Goal: Book appointment/travel/reservation

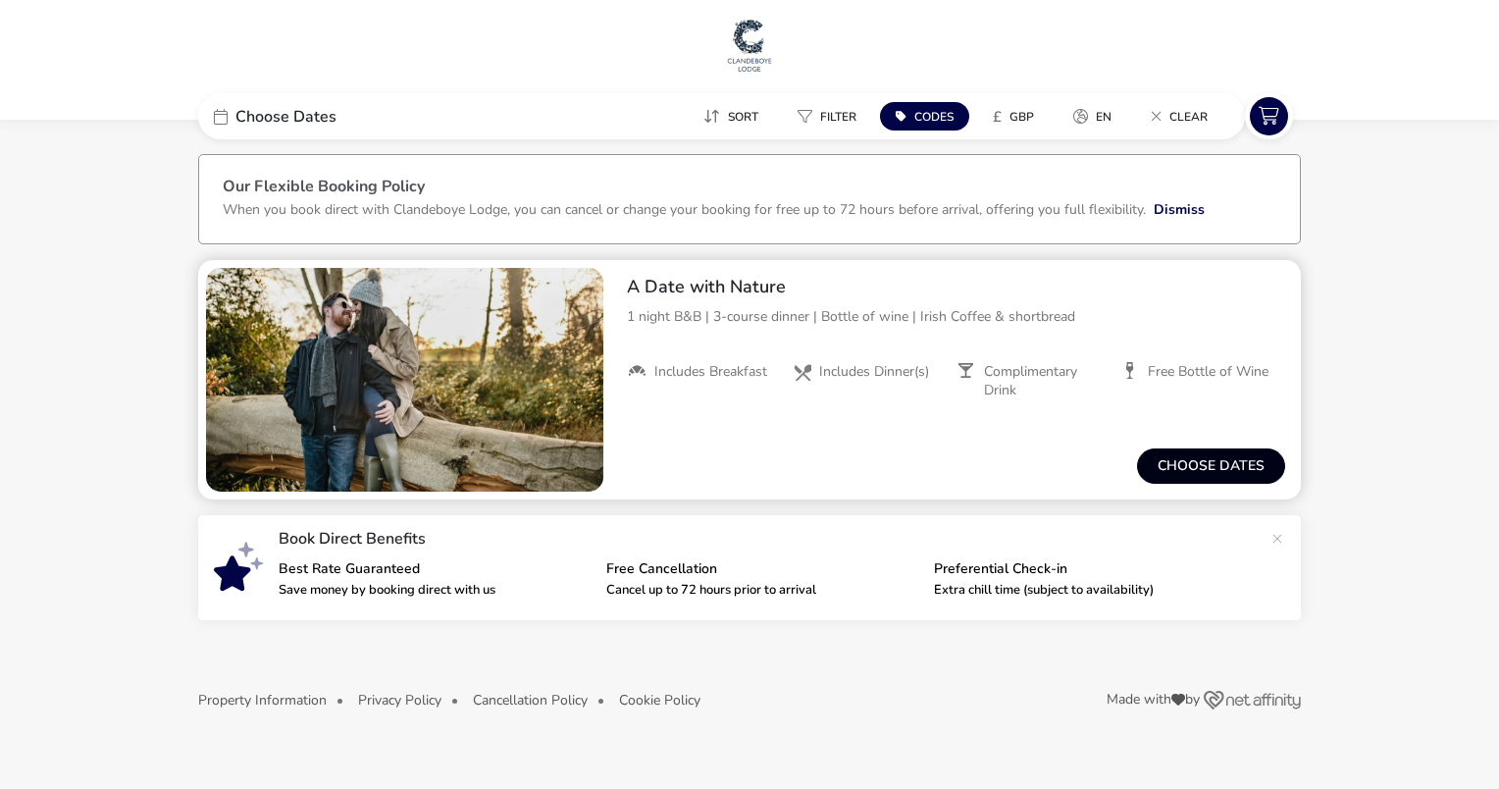
click at [1205, 459] on button "Choose dates" at bounding box center [1211, 465] width 148 height 35
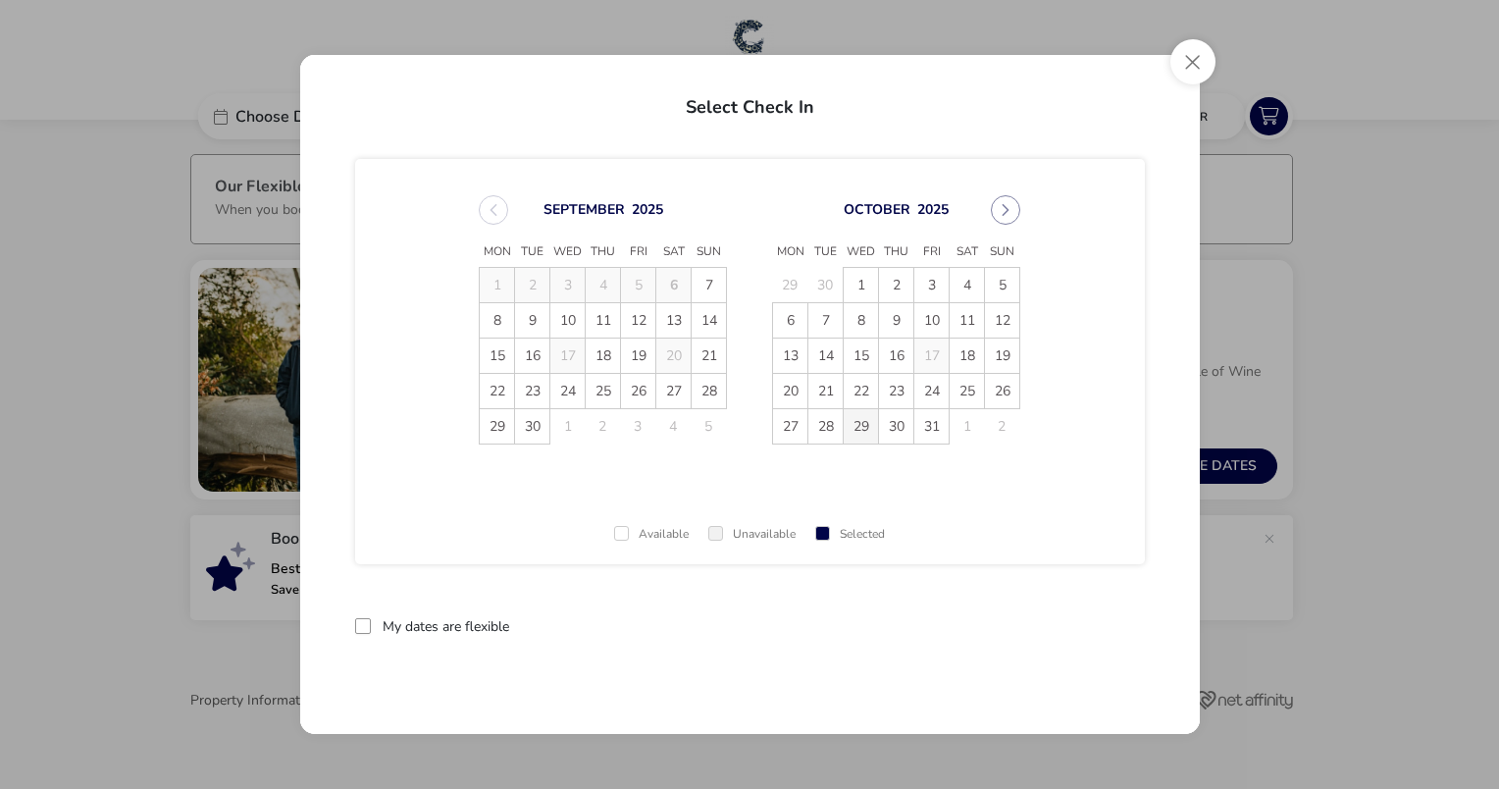
click at [860, 426] on span "29" at bounding box center [861, 426] width 34 height 34
click at [891, 428] on span "30" at bounding box center [896, 426] width 34 height 34
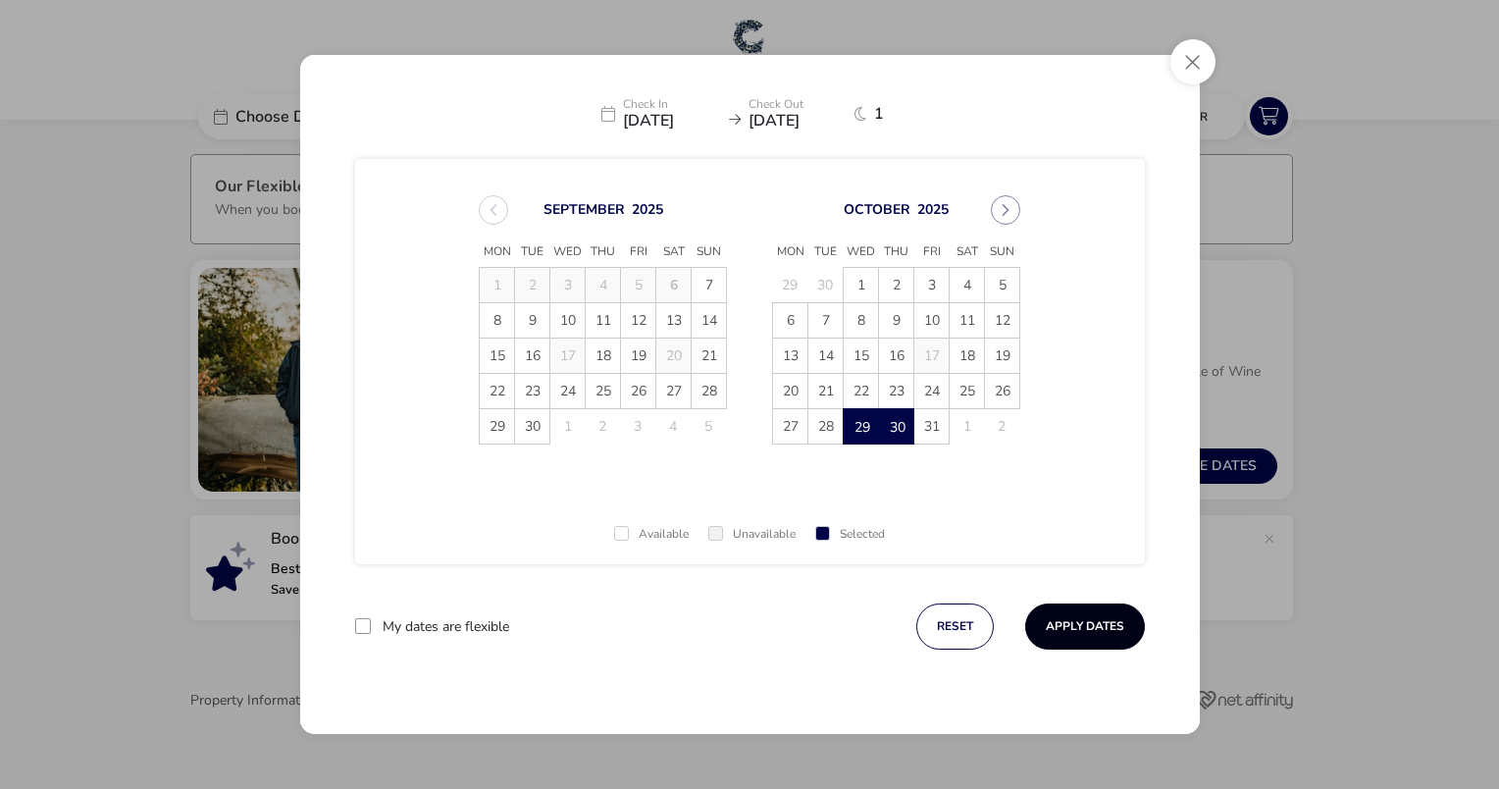
click at [1105, 620] on button "Apply Dates" at bounding box center [1085, 626] width 120 height 46
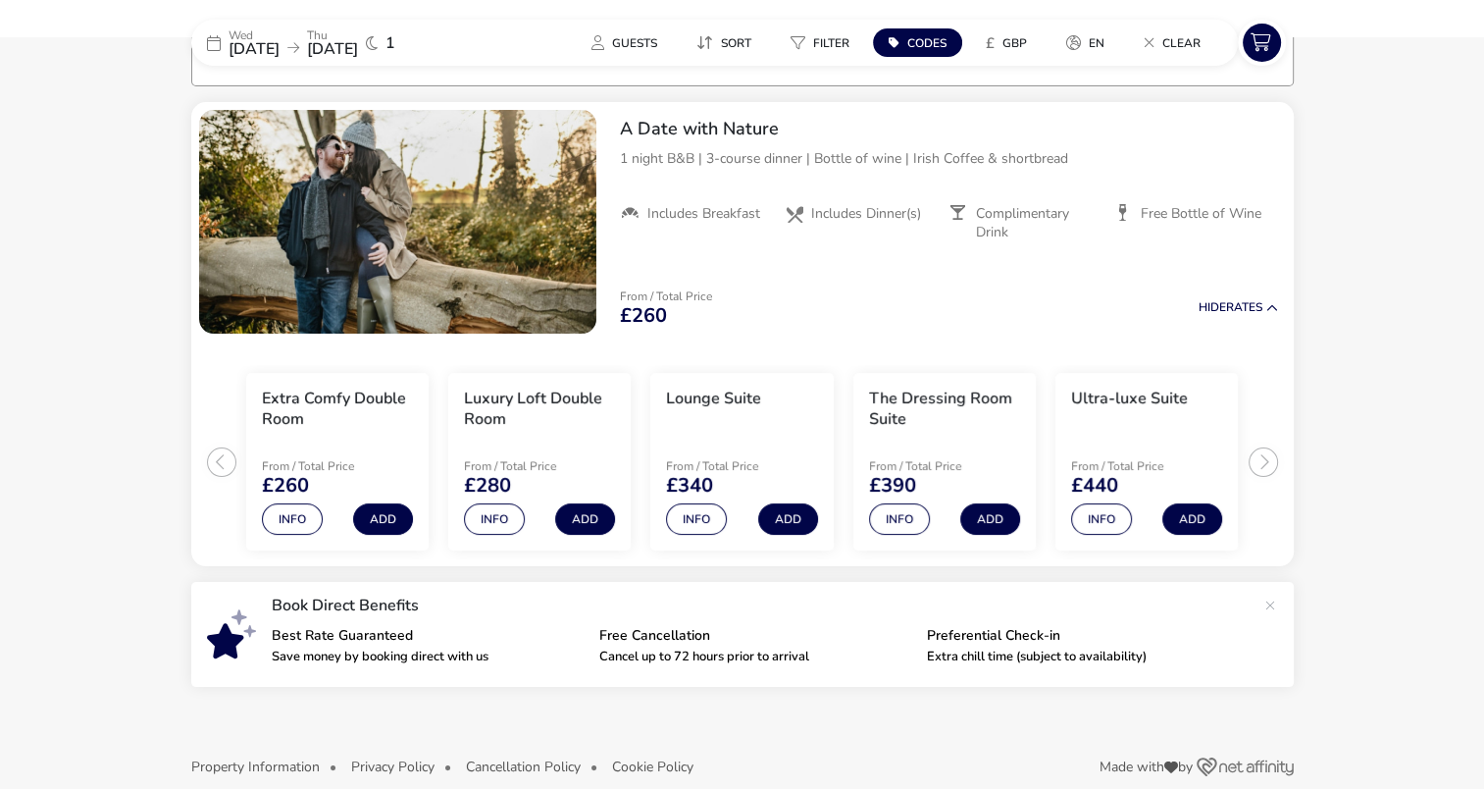
scroll to position [161, 0]
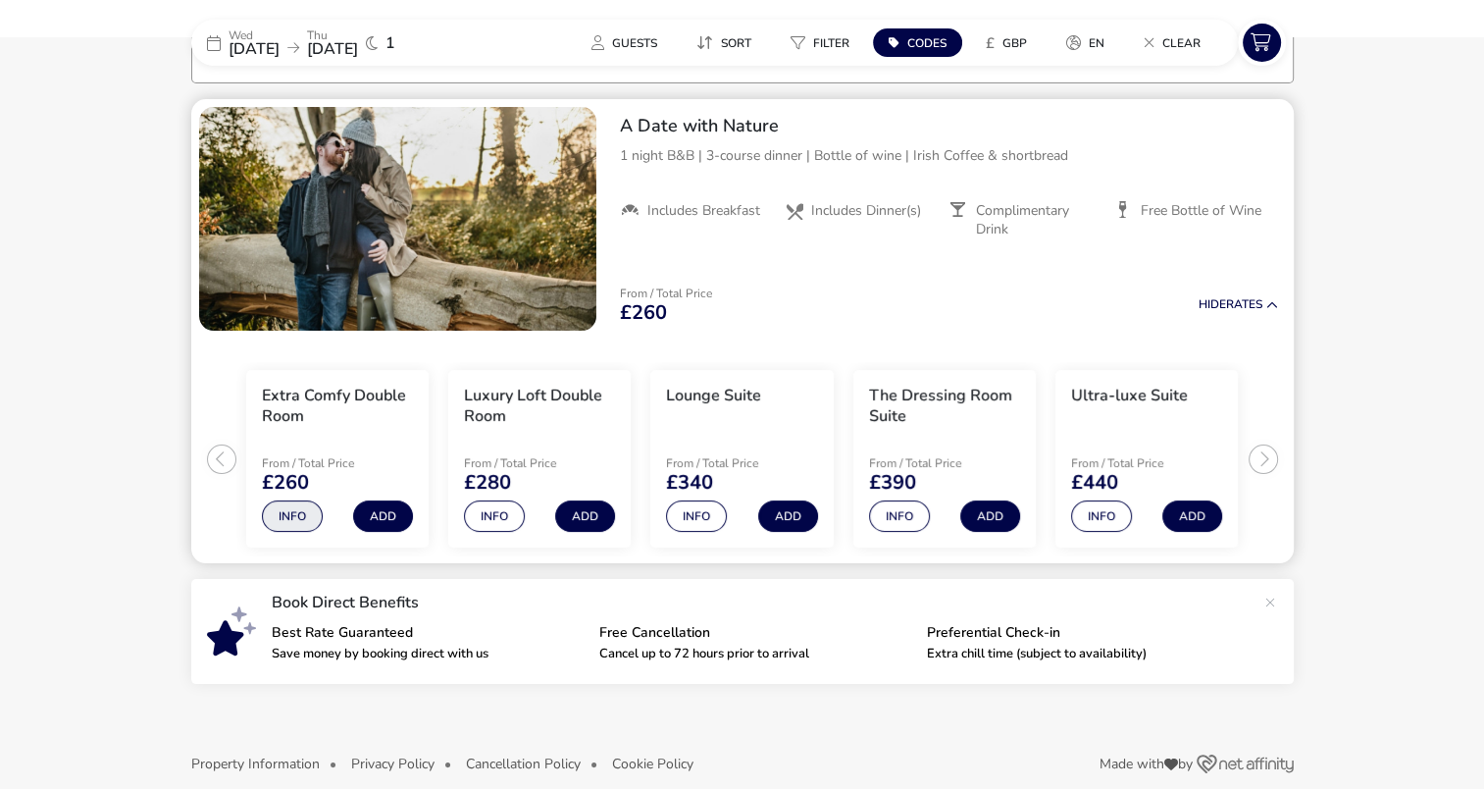
click at [292, 519] on button "Info" at bounding box center [292, 515] width 61 height 31
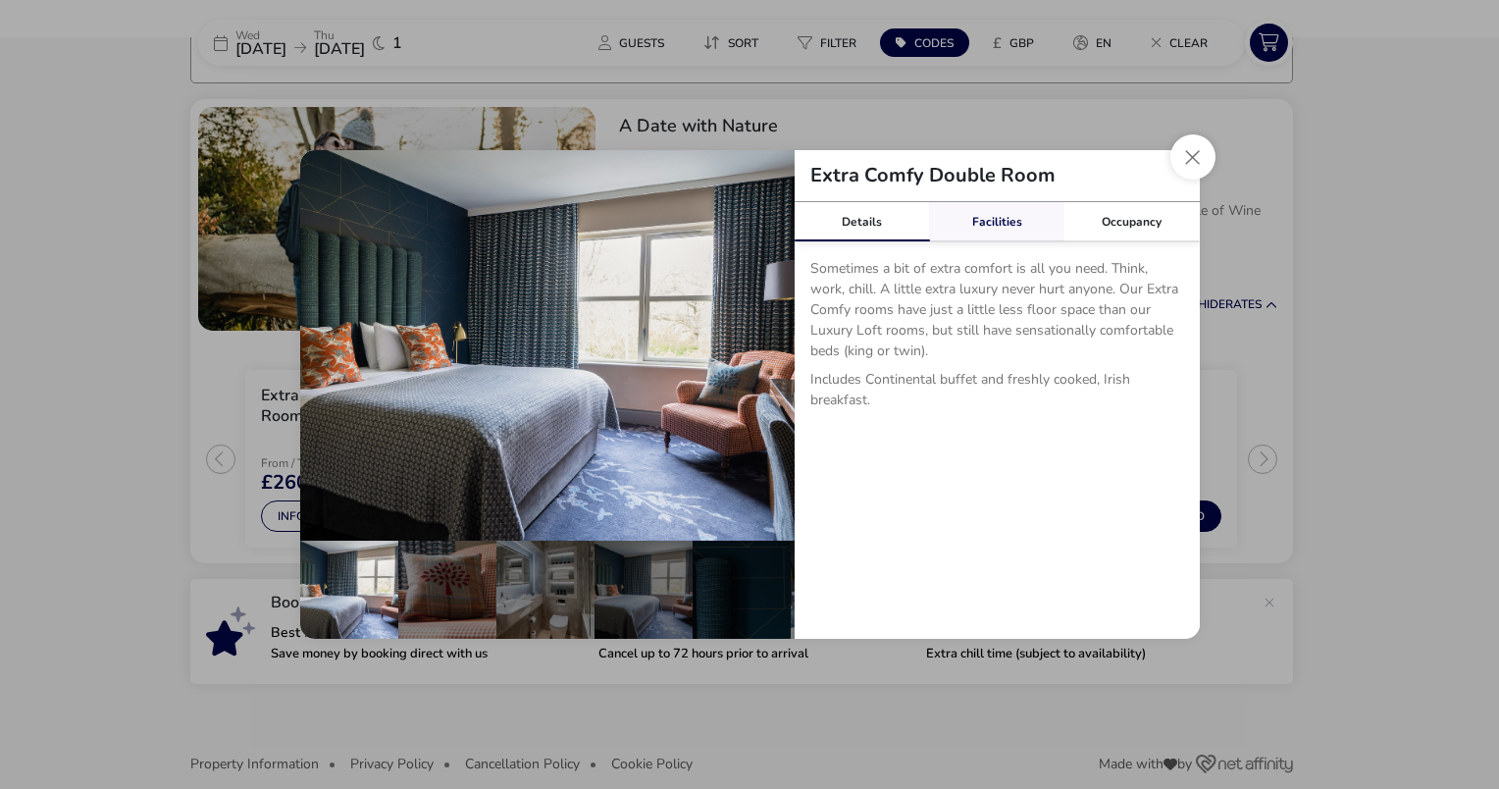
click at [975, 215] on link "Facilities" at bounding box center [996, 221] width 135 height 39
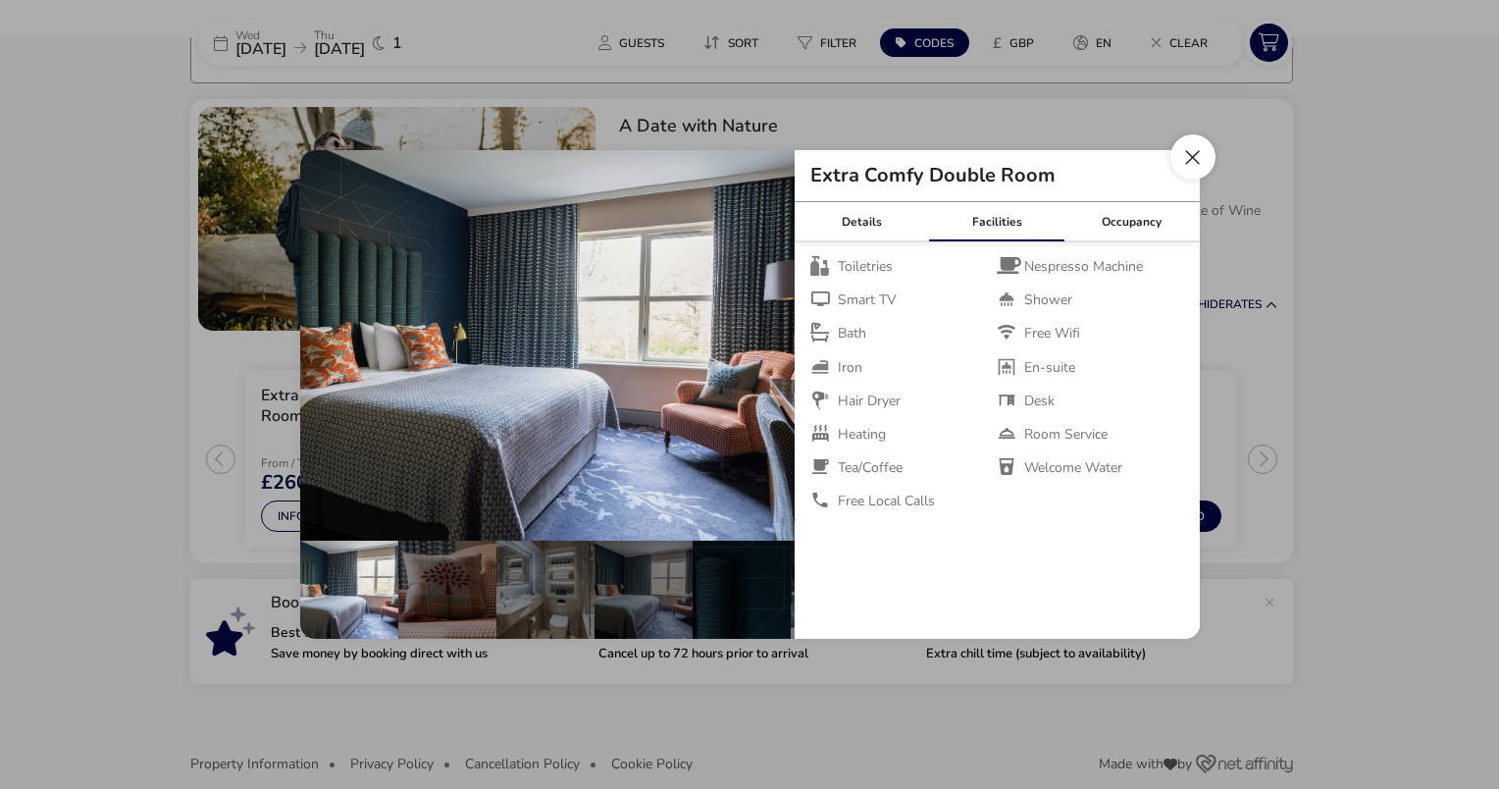
click at [1190, 153] on button "Close dialog" at bounding box center [1192, 156] width 45 height 45
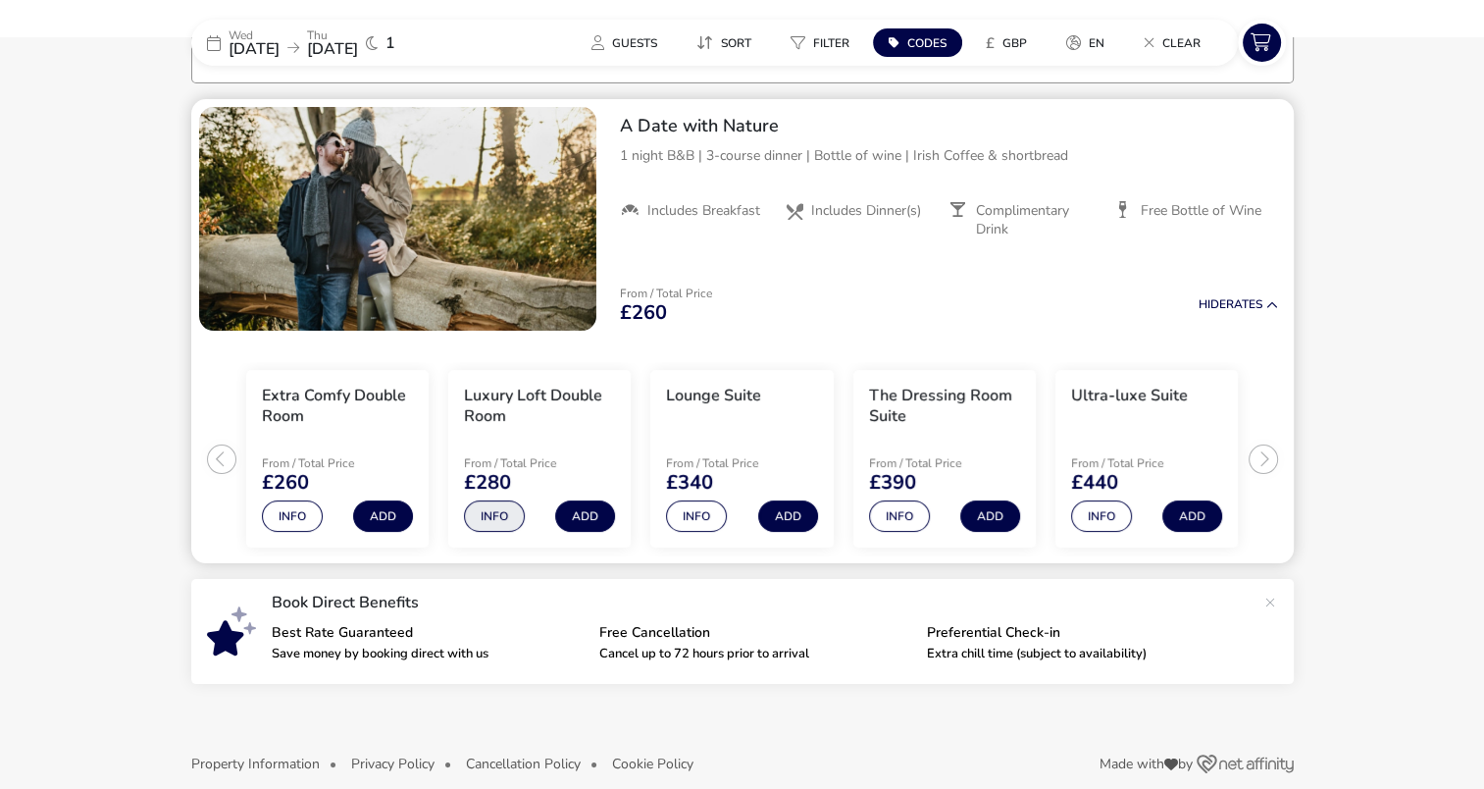
click at [508, 512] on button "Info" at bounding box center [494, 515] width 61 height 31
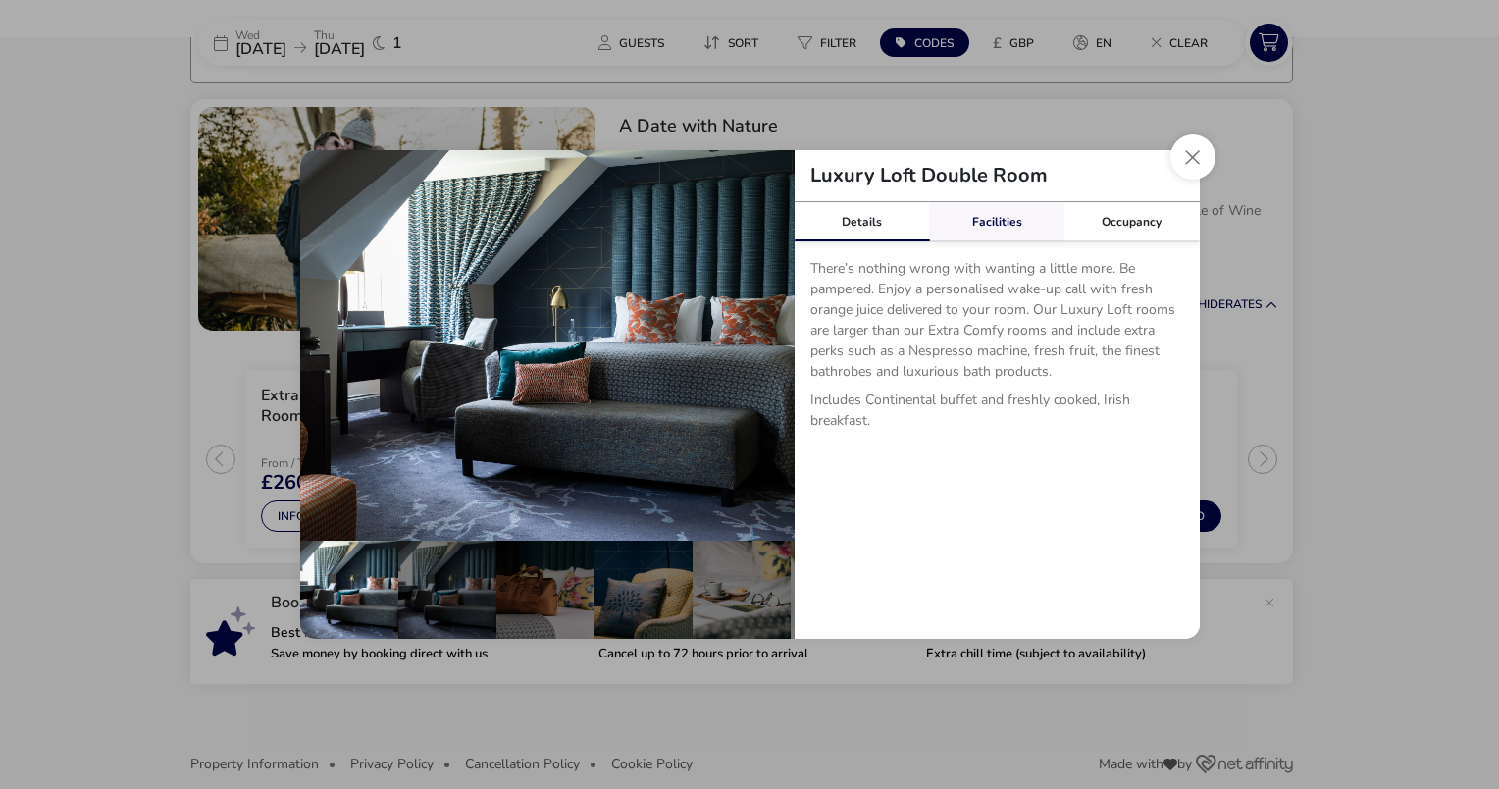
click at [986, 216] on link "Facilities" at bounding box center [996, 221] width 135 height 39
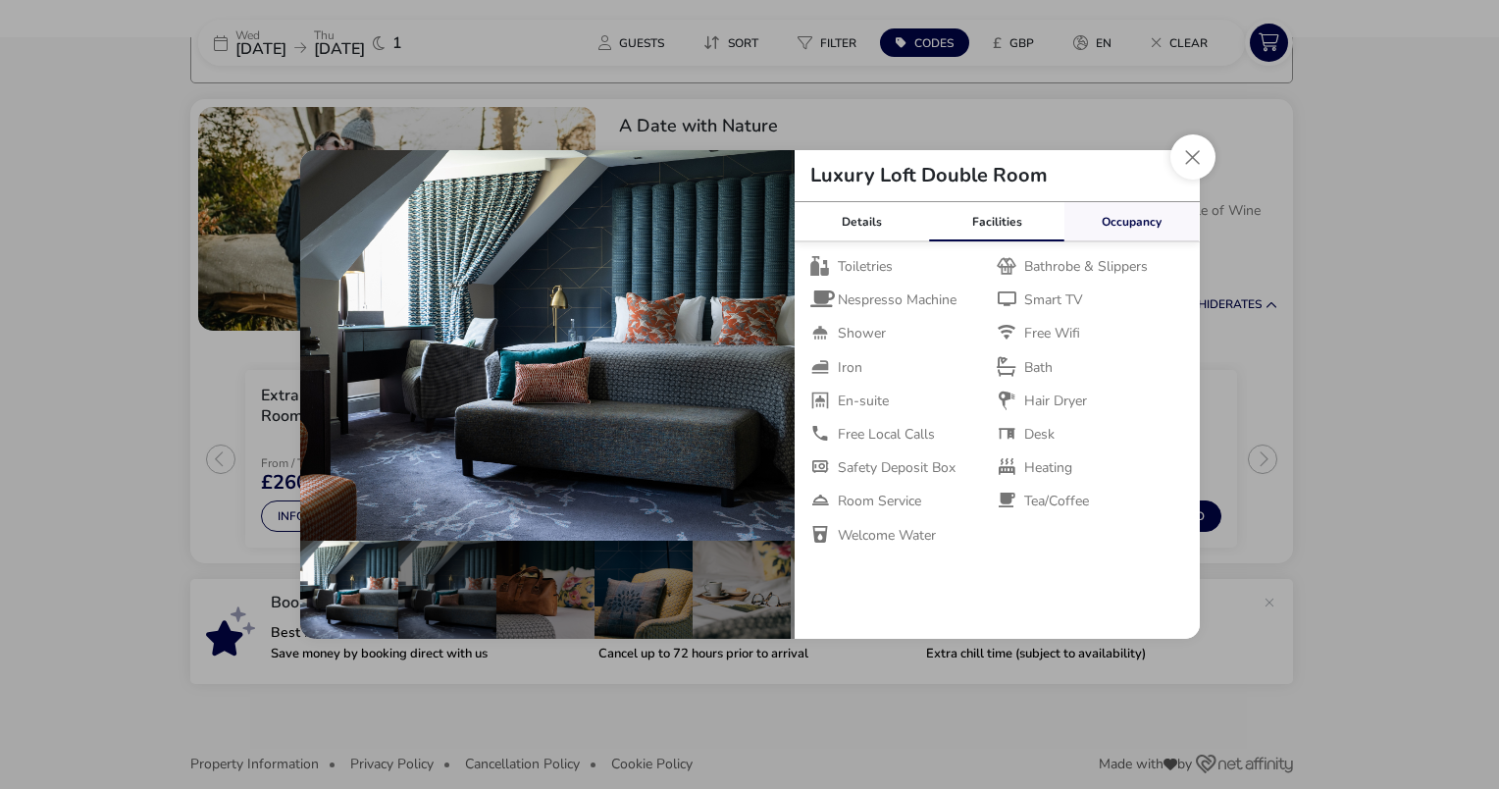
click at [1137, 233] on link "Occupancy" at bounding box center [1131, 221] width 135 height 39
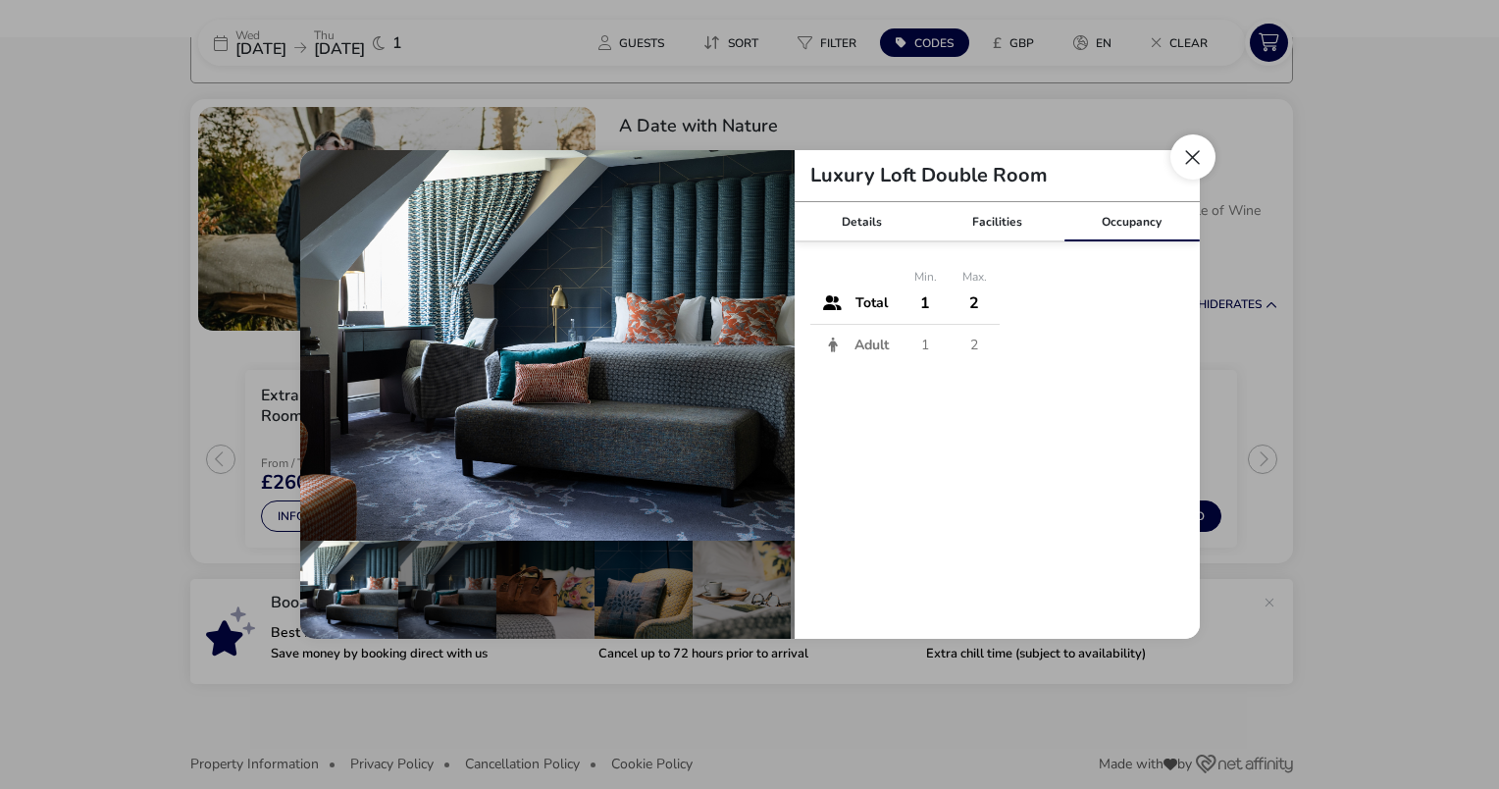
click at [1177, 165] on button "Close dialog" at bounding box center [1192, 156] width 45 height 45
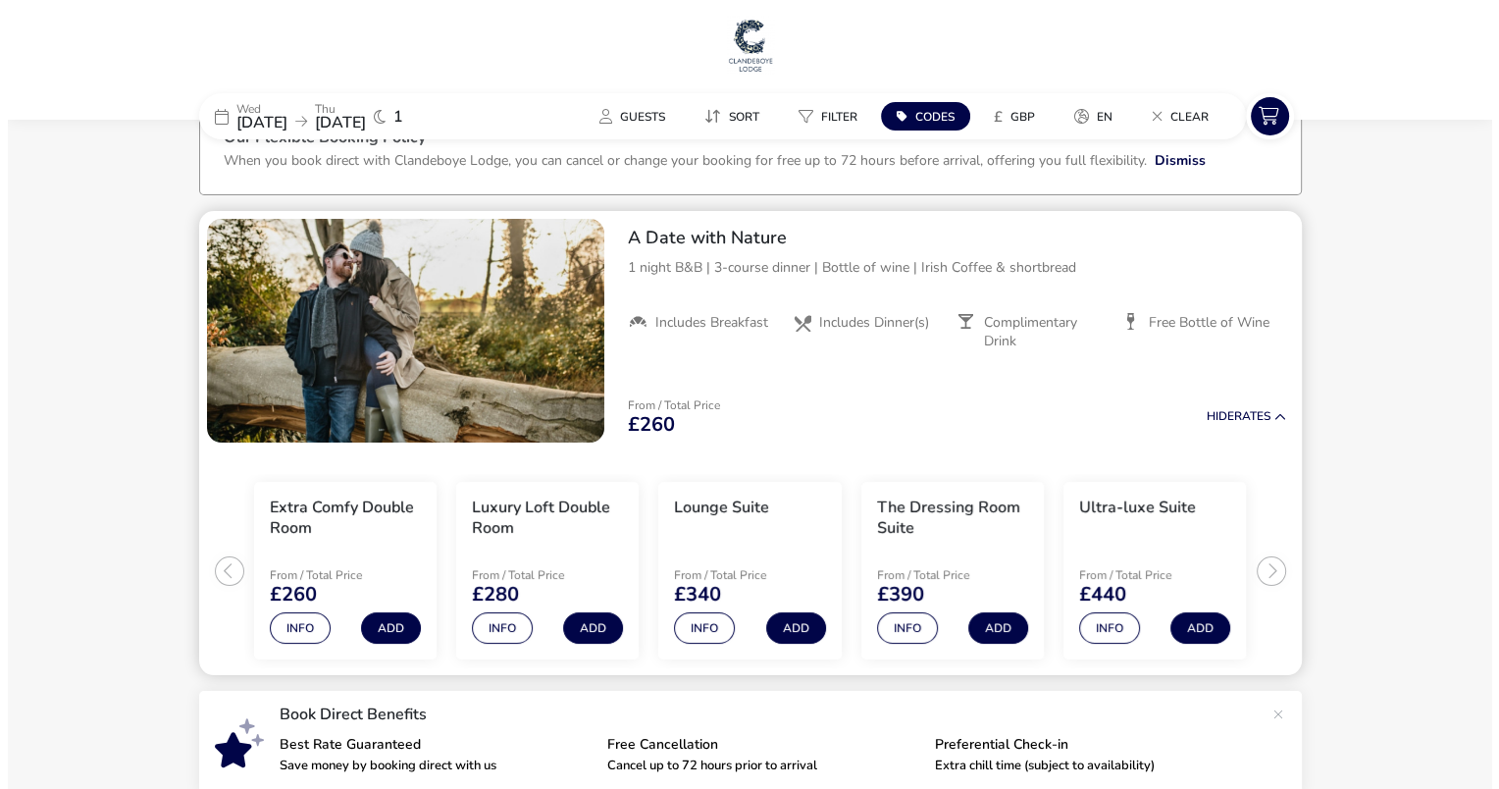
scroll to position [0, 0]
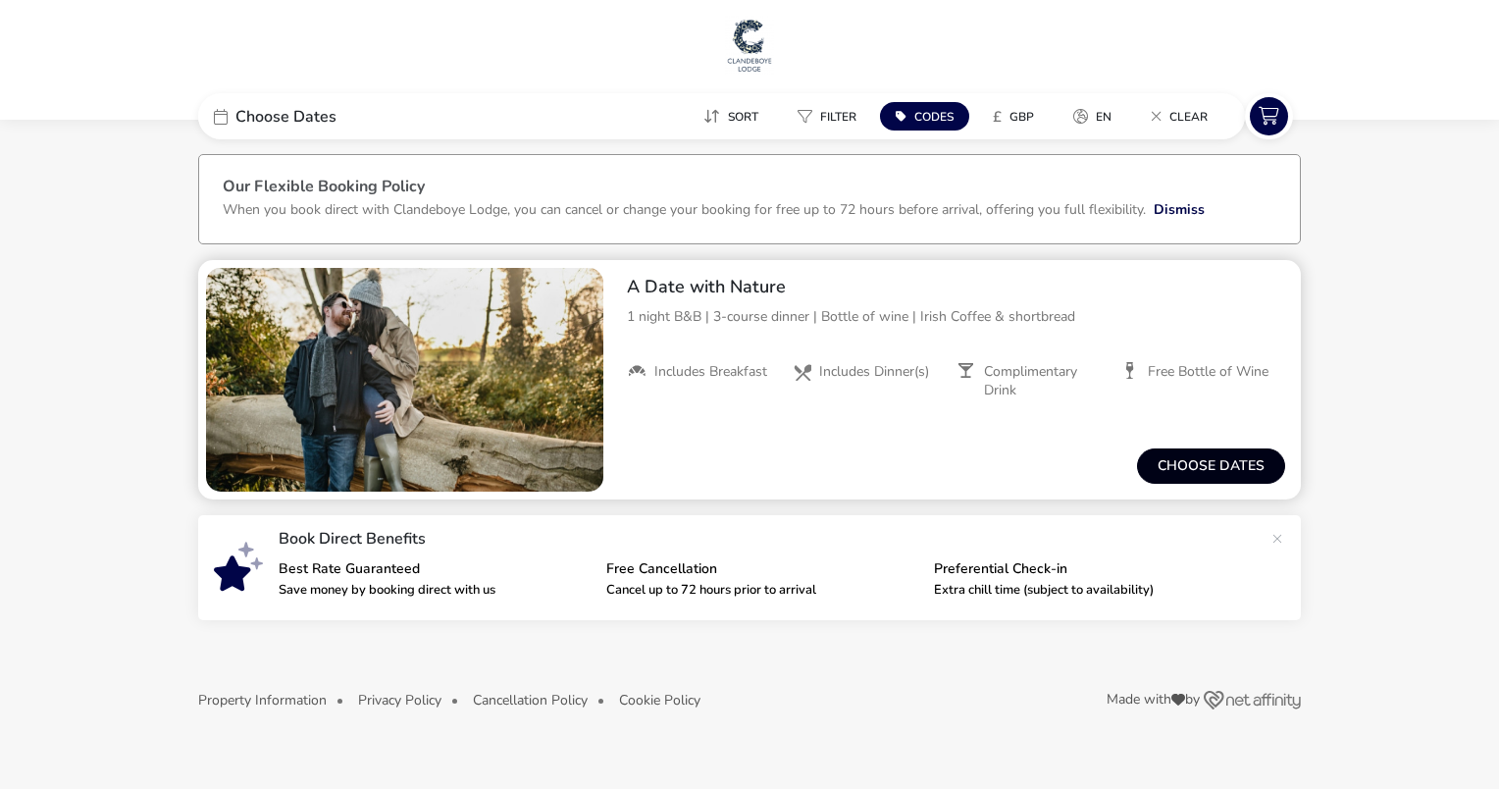
click at [1192, 457] on button "Choose dates" at bounding box center [1211, 465] width 148 height 35
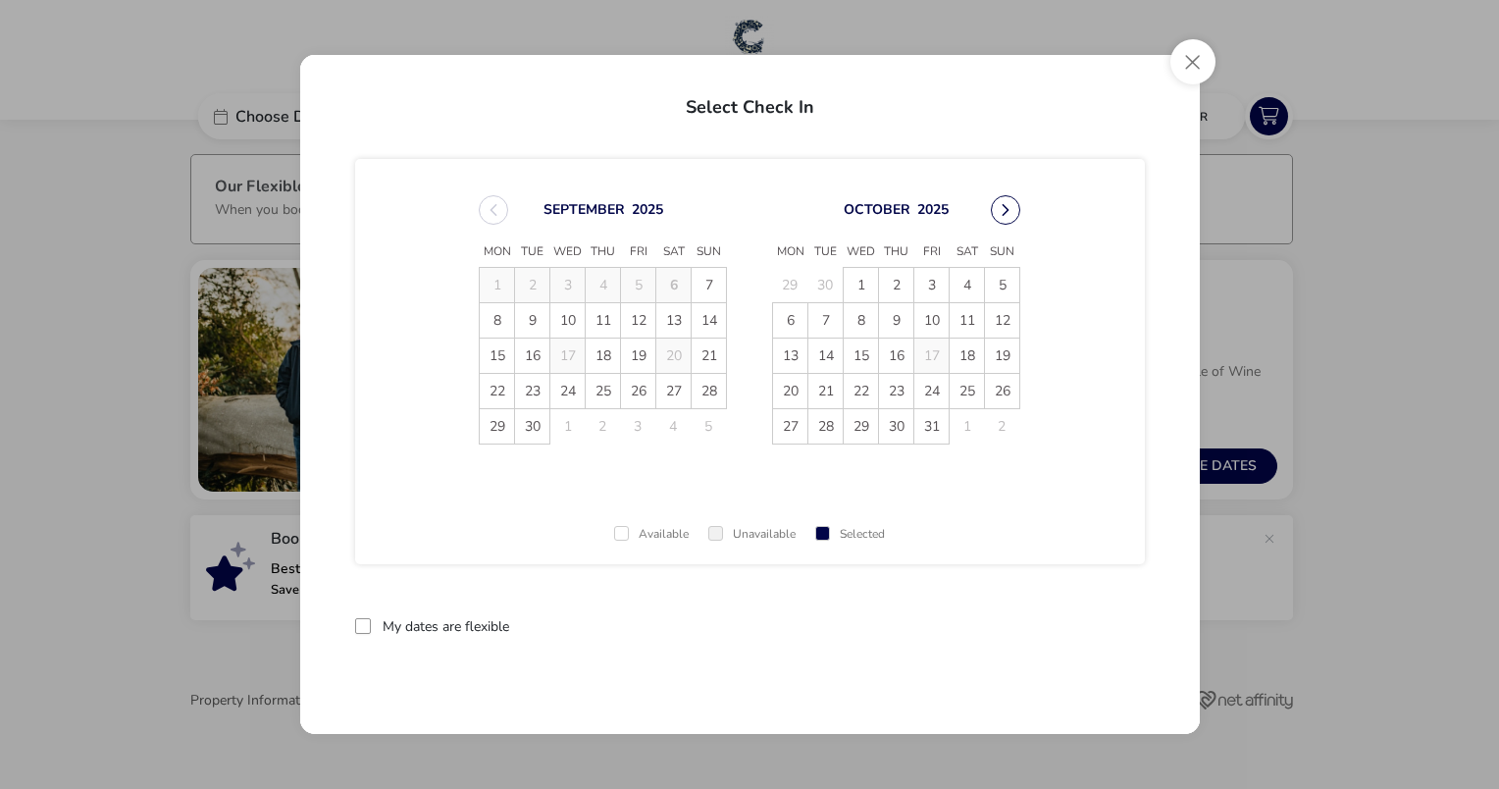
click at [1001, 211] on button "Next Month" at bounding box center [1005, 209] width 29 height 29
click at [821, 389] on span "18" at bounding box center [825, 391] width 34 height 34
click at [863, 390] on span "19" at bounding box center [861, 391] width 34 height 34
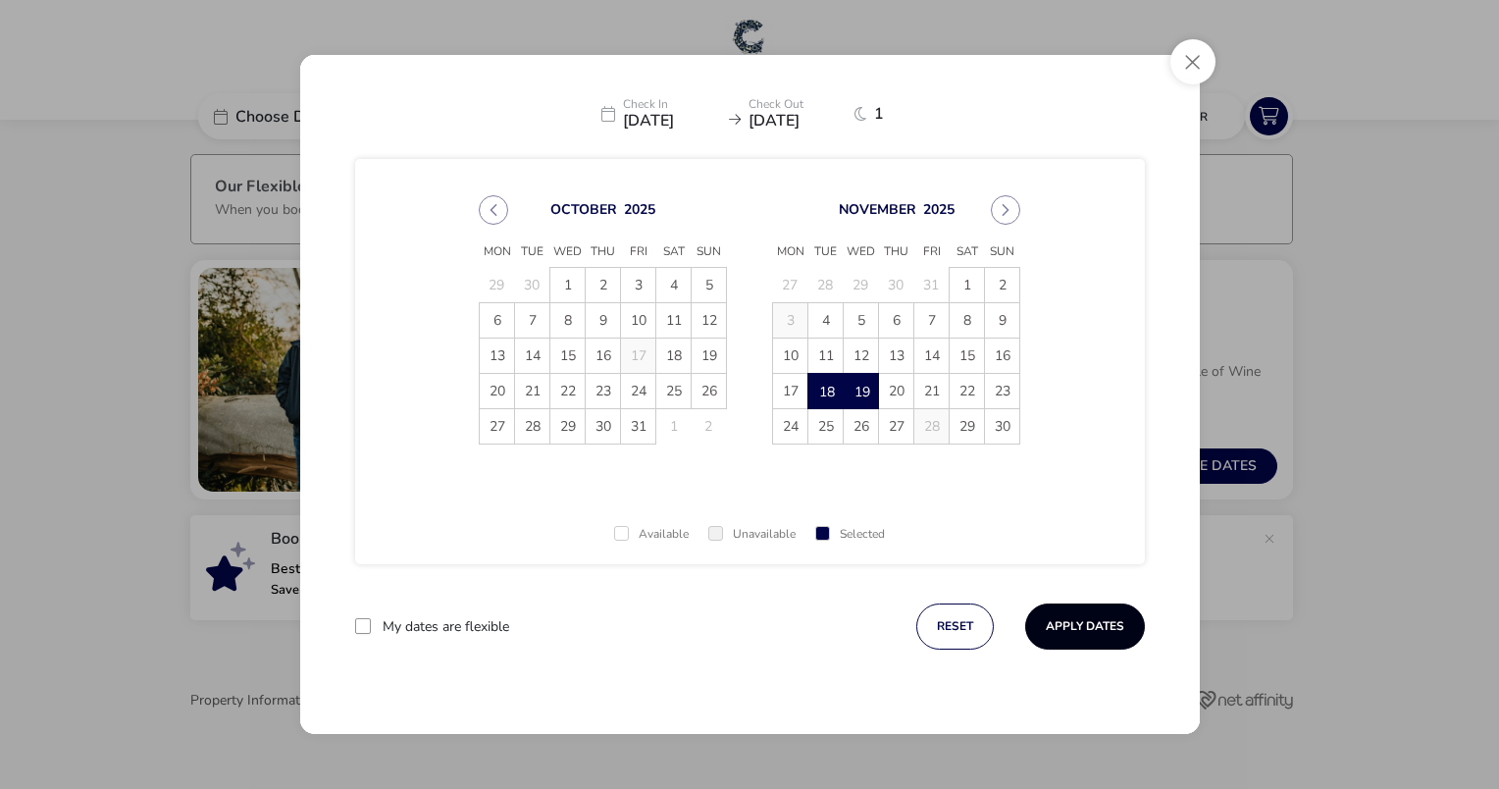
click at [1116, 623] on button "Apply Dates" at bounding box center [1085, 626] width 120 height 46
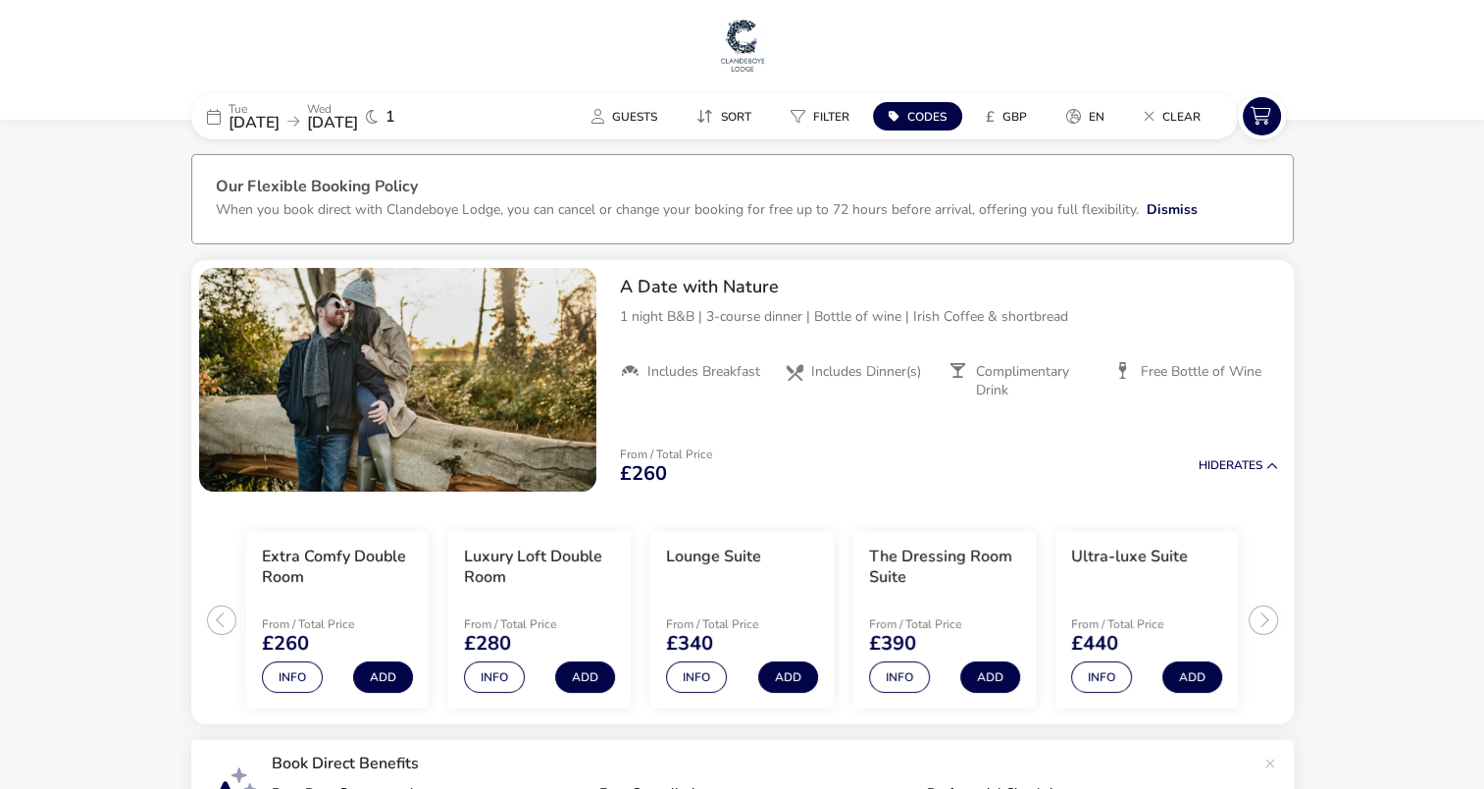
click at [738, 51] on img at bounding box center [742, 45] width 49 height 59
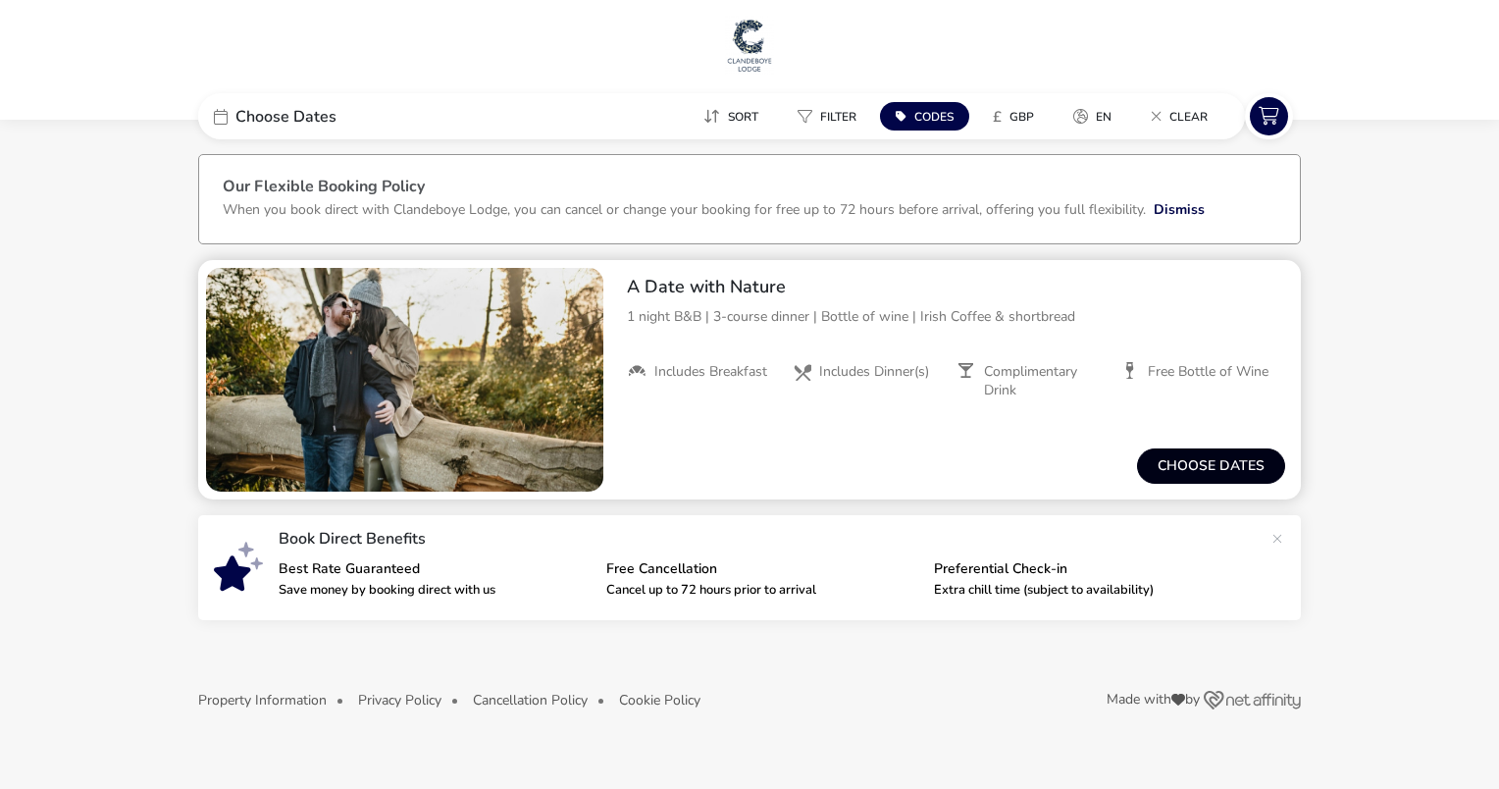
click at [1183, 465] on button "Choose dates" at bounding box center [1211, 465] width 148 height 35
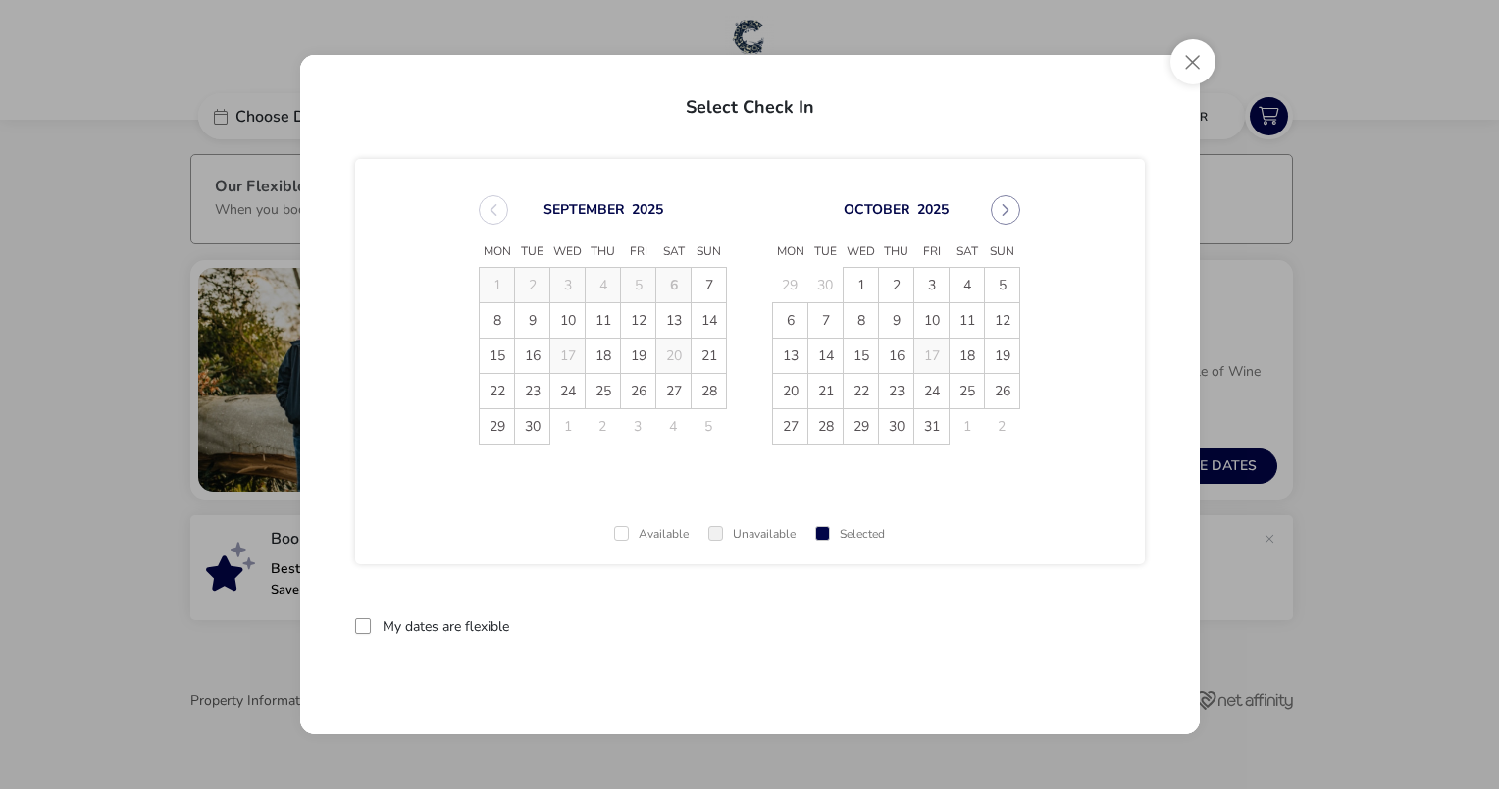
click at [823, 388] on span "21" at bounding box center [825, 391] width 34 height 34
click at [862, 388] on span "22" at bounding box center [861, 391] width 34 height 34
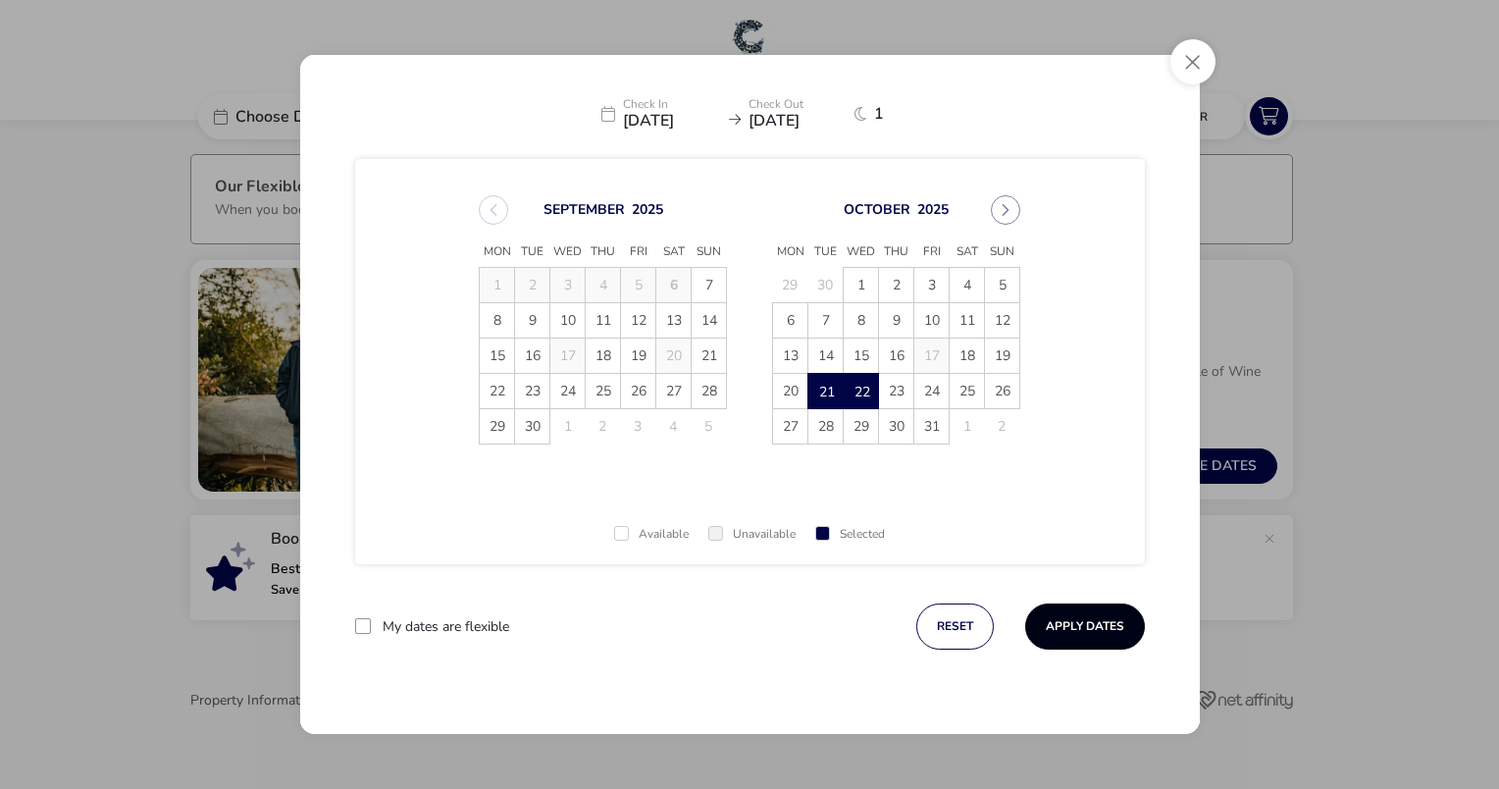
click at [1058, 622] on button "Apply Dates" at bounding box center [1085, 626] width 120 height 46
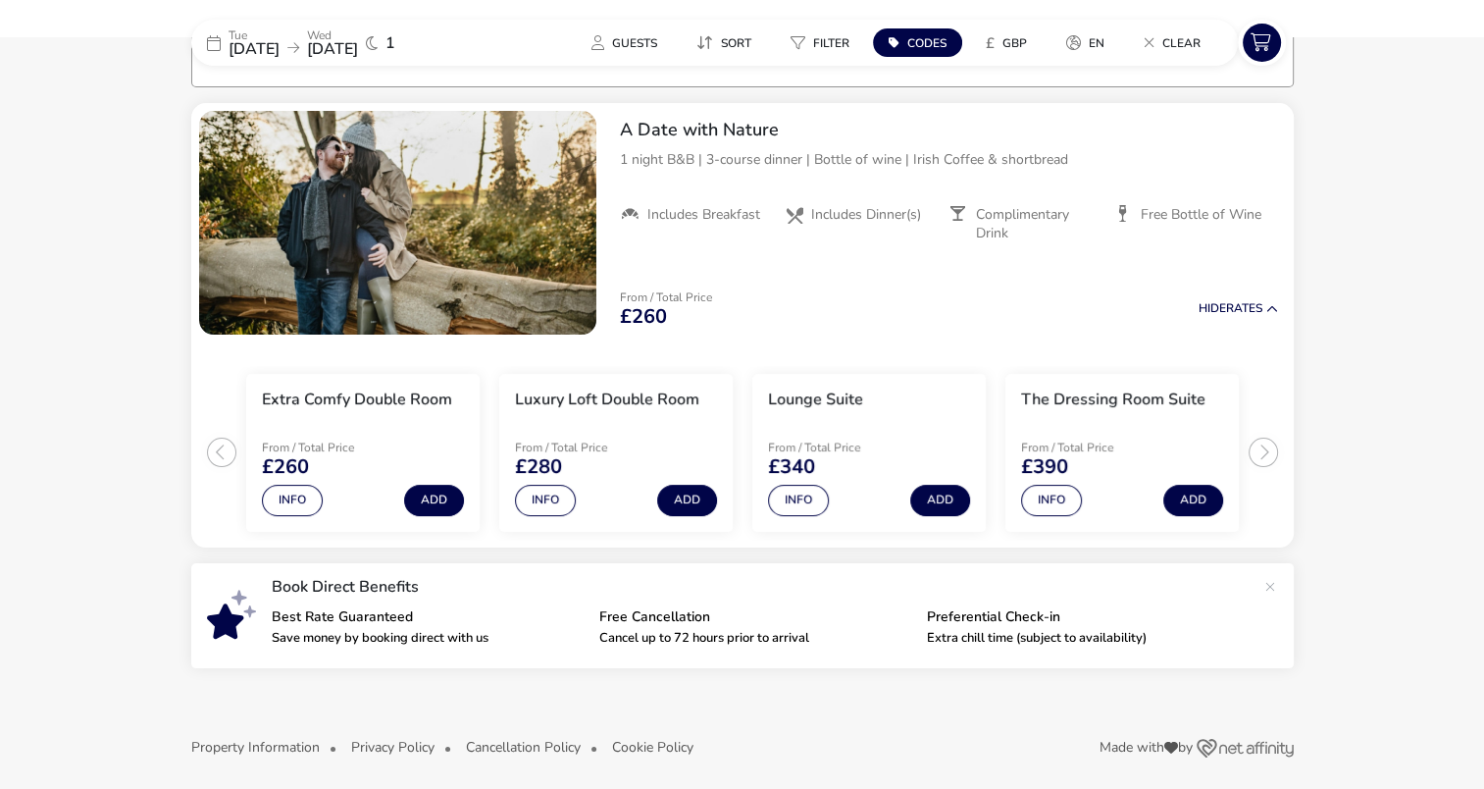
scroll to position [161, 0]
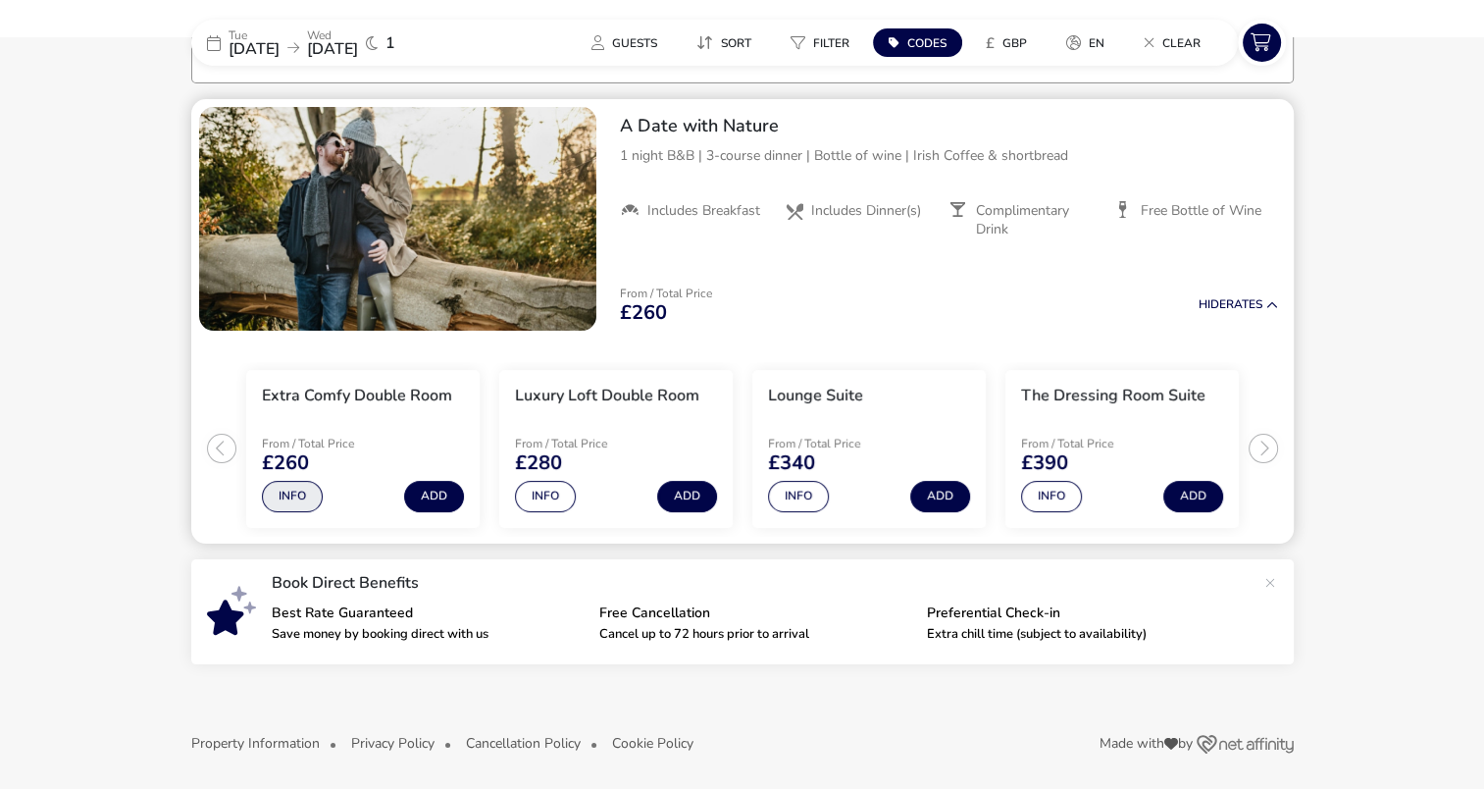
click at [281, 493] on button "Info" at bounding box center [292, 496] width 61 height 31
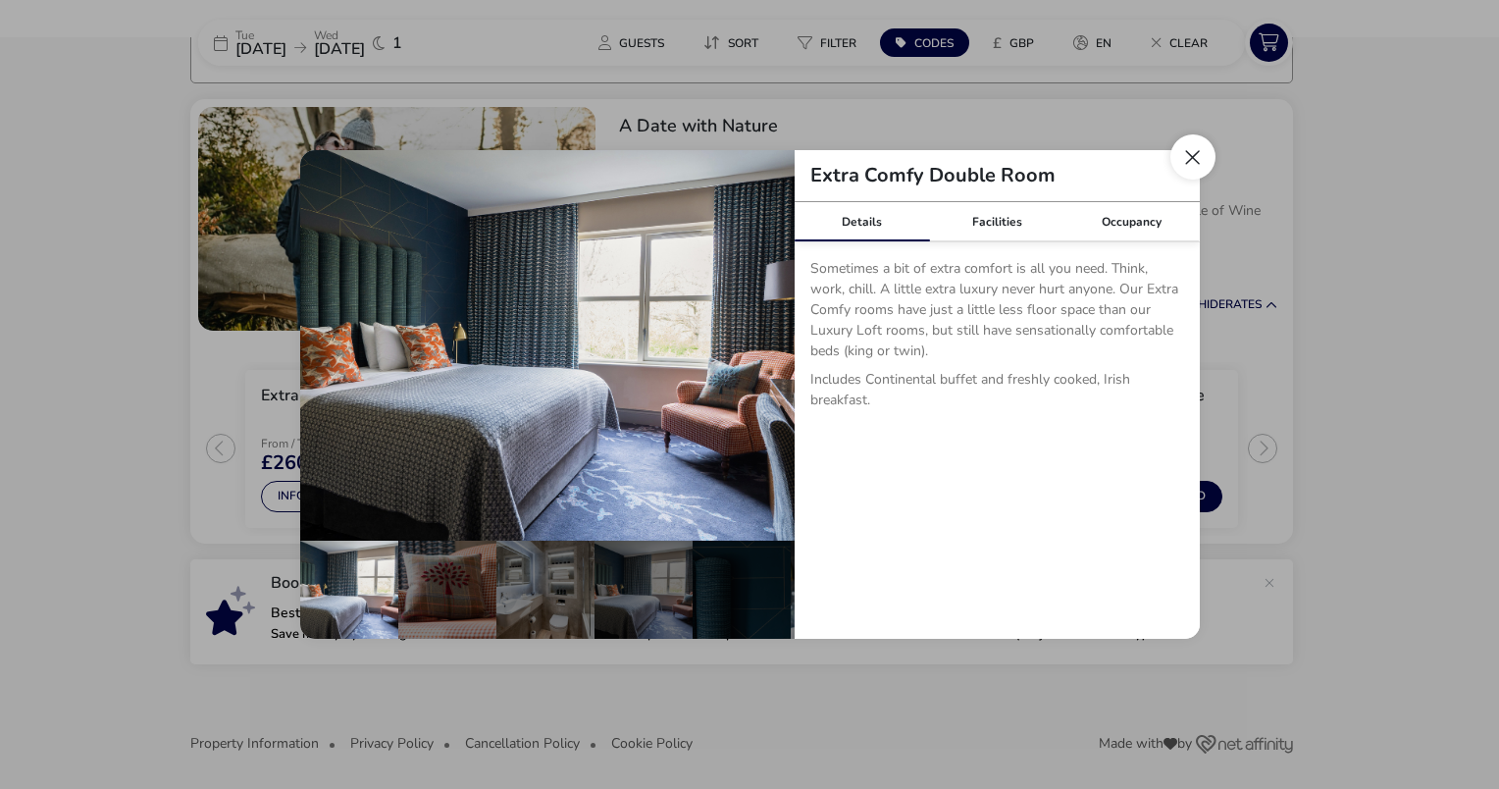
click at [1189, 159] on button "Close dialog" at bounding box center [1192, 156] width 45 height 45
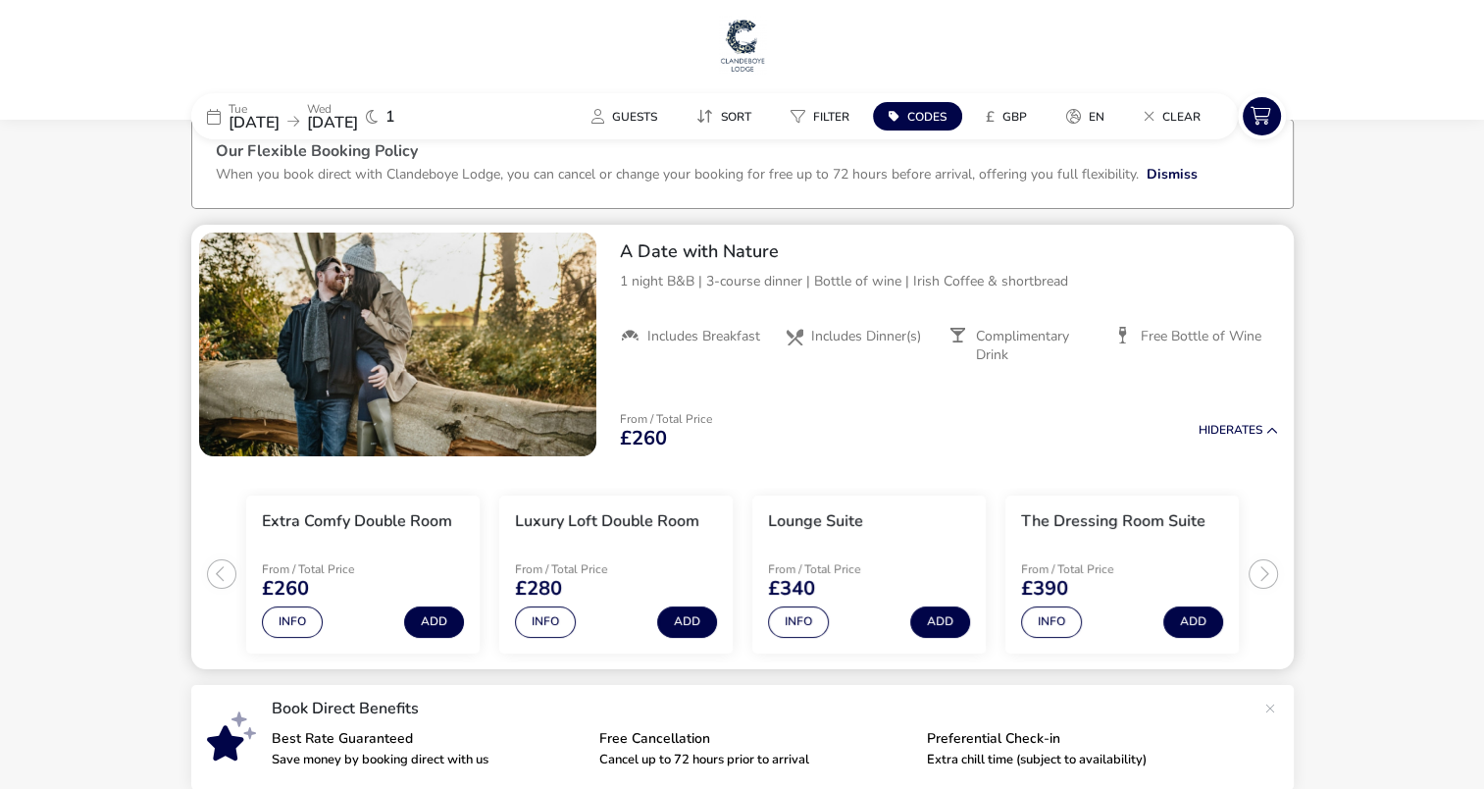
scroll to position [32, 0]
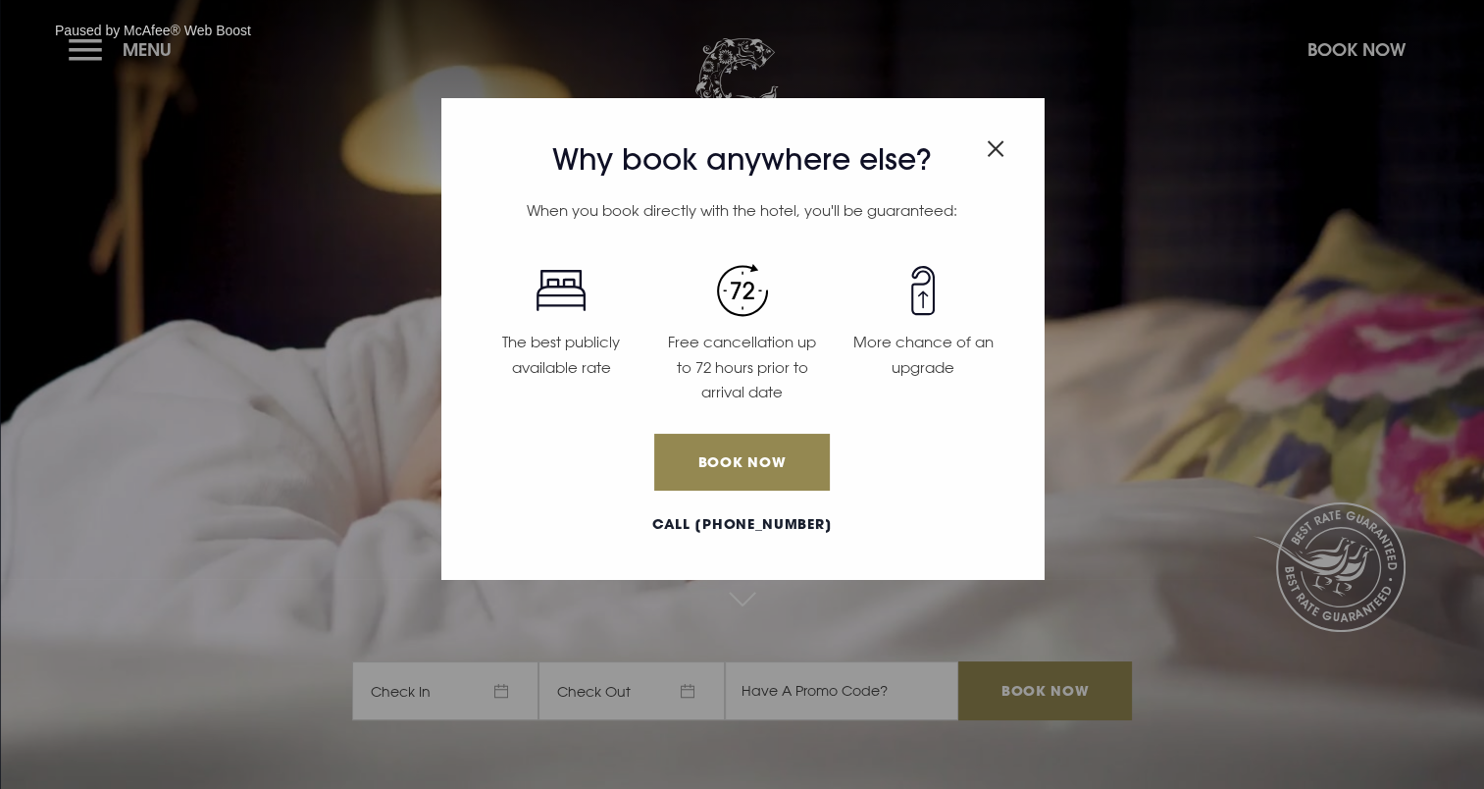
click at [997, 143] on img "Close modal" at bounding box center [996, 148] width 18 height 17
